Goal: Check status: Check status

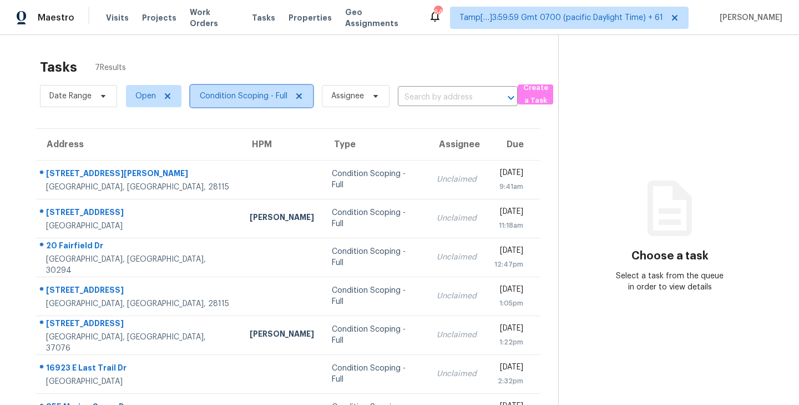
click at [297, 92] on icon at bounding box center [299, 96] width 9 height 9
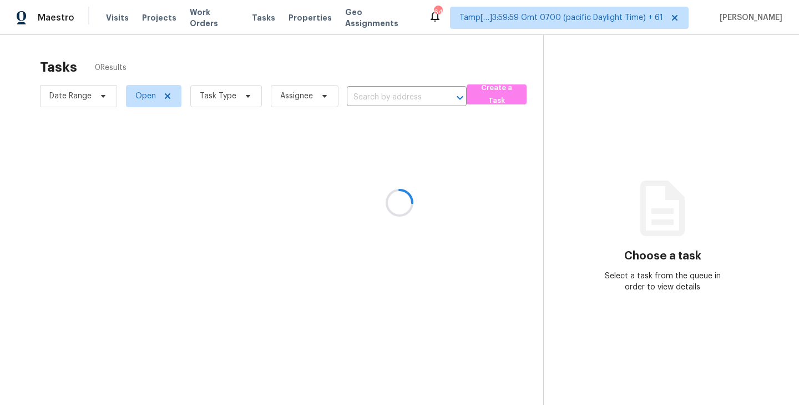
click at [114, 19] on div at bounding box center [399, 202] width 799 height 405
click at [114, 16] on div at bounding box center [399, 202] width 799 height 405
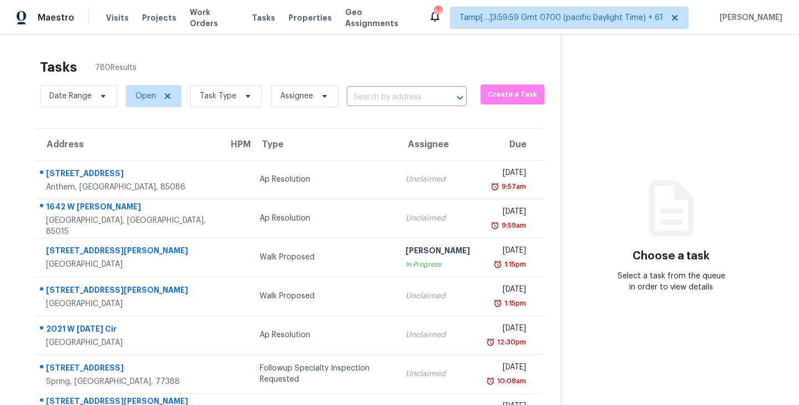
click at [119, 18] on span "Visits" at bounding box center [117, 17] width 23 height 11
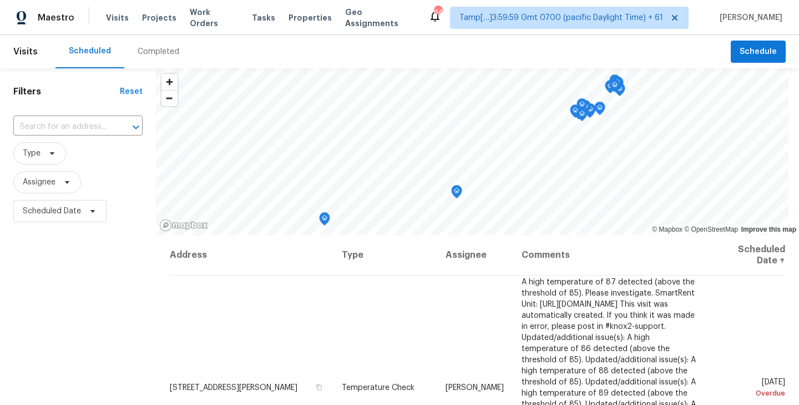
click at [157, 51] on div "Completed" at bounding box center [159, 51] width 42 height 11
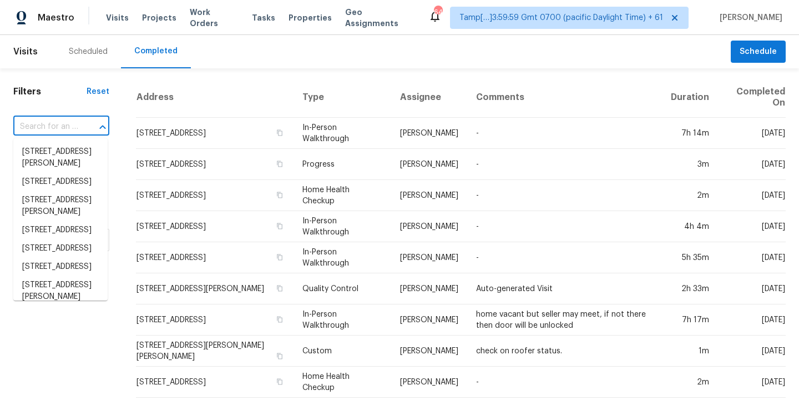
click at [54, 130] on input "text" at bounding box center [45, 126] width 65 height 17
paste input "[STREET_ADDRESS][PERSON_NAME]"
type input "[STREET_ADDRESS][PERSON_NAME]"
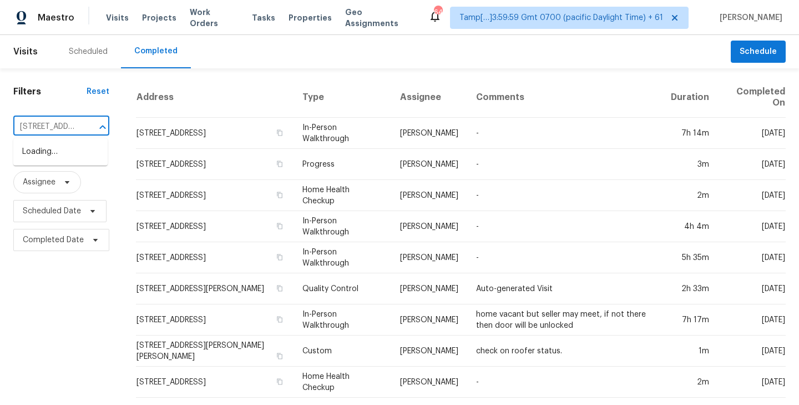
scroll to position [0, 84]
click at [59, 159] on li "[STREET_ADDRESS][PERSON_NAME]" at bounding box center [60, 158] width 94 height 30
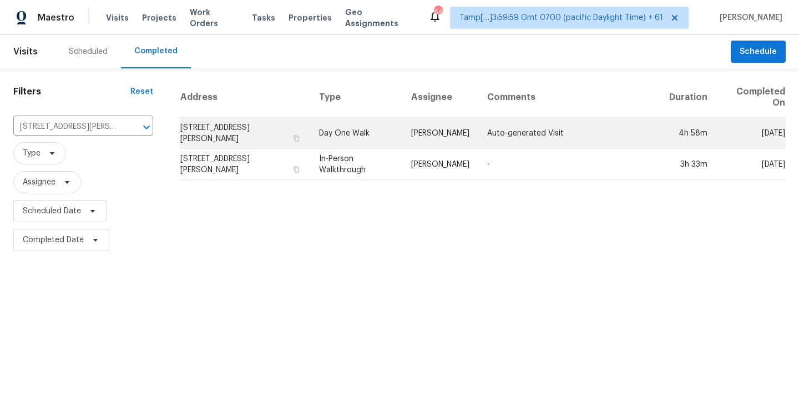
click at [247, 128] on td "[STREET_ADDRESS][PERSON_NAME]" at bounding box center [245, 133] width 130 height 31
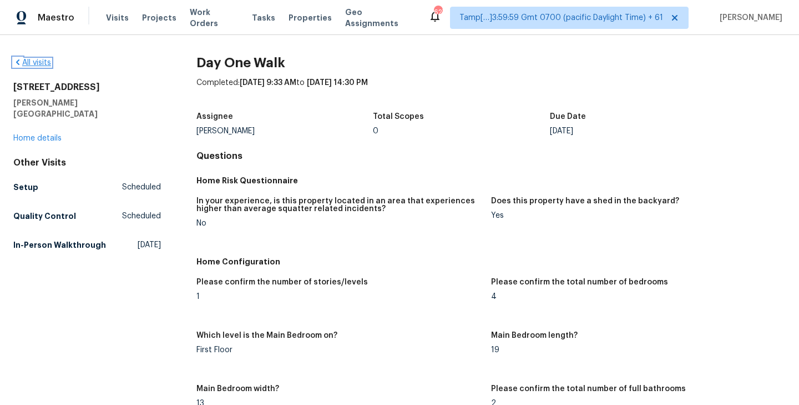
click at [33, 63] on link "All visits" at bounding box center [32, 63] width 38 height 8
